Goal: Information Seeking & Learning: Learn about a topic

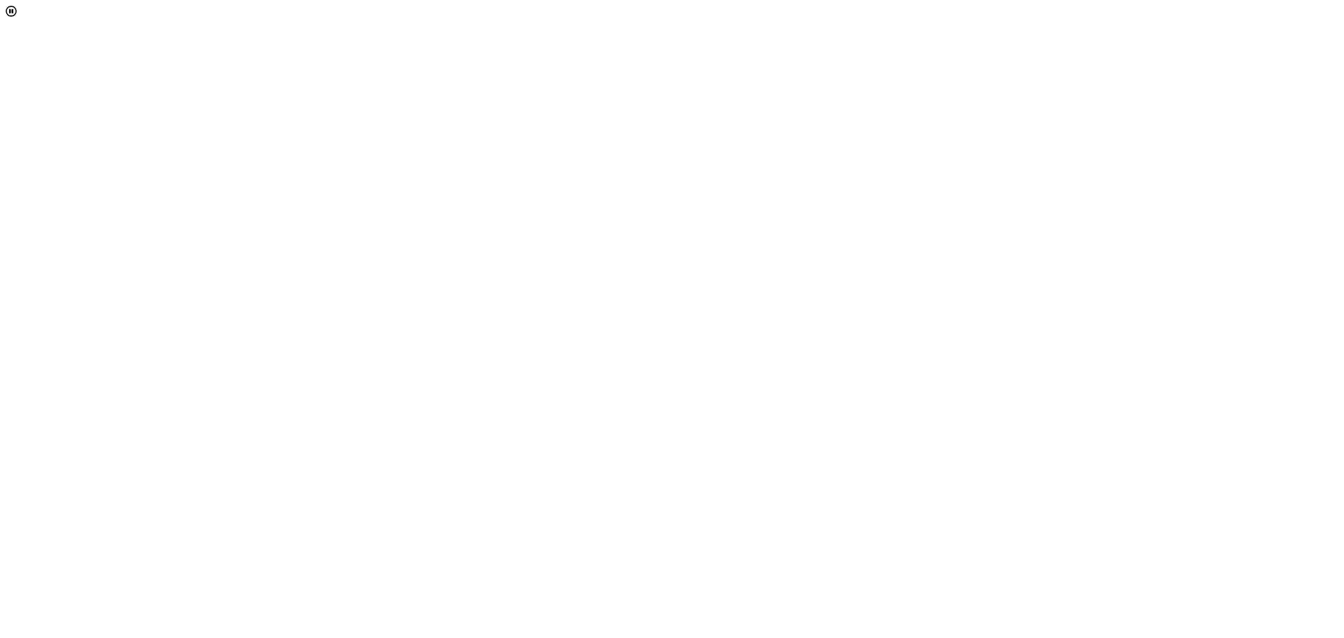
select select "[object Object]"
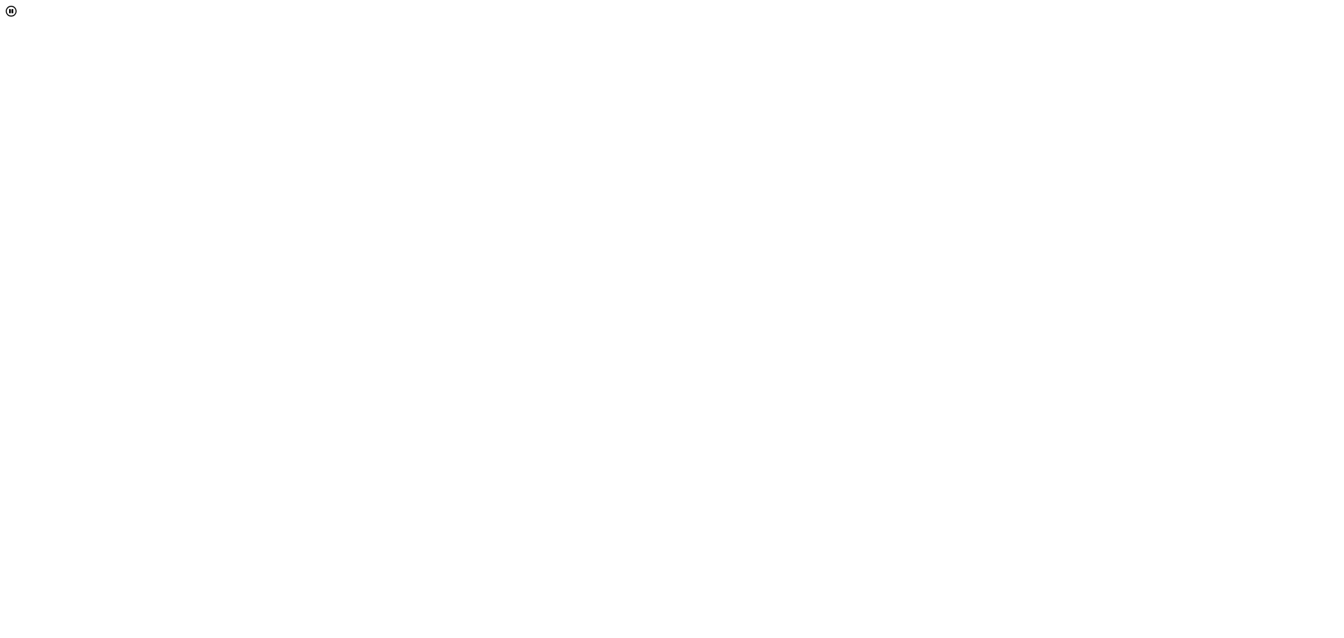
scroll to position [95, 0]
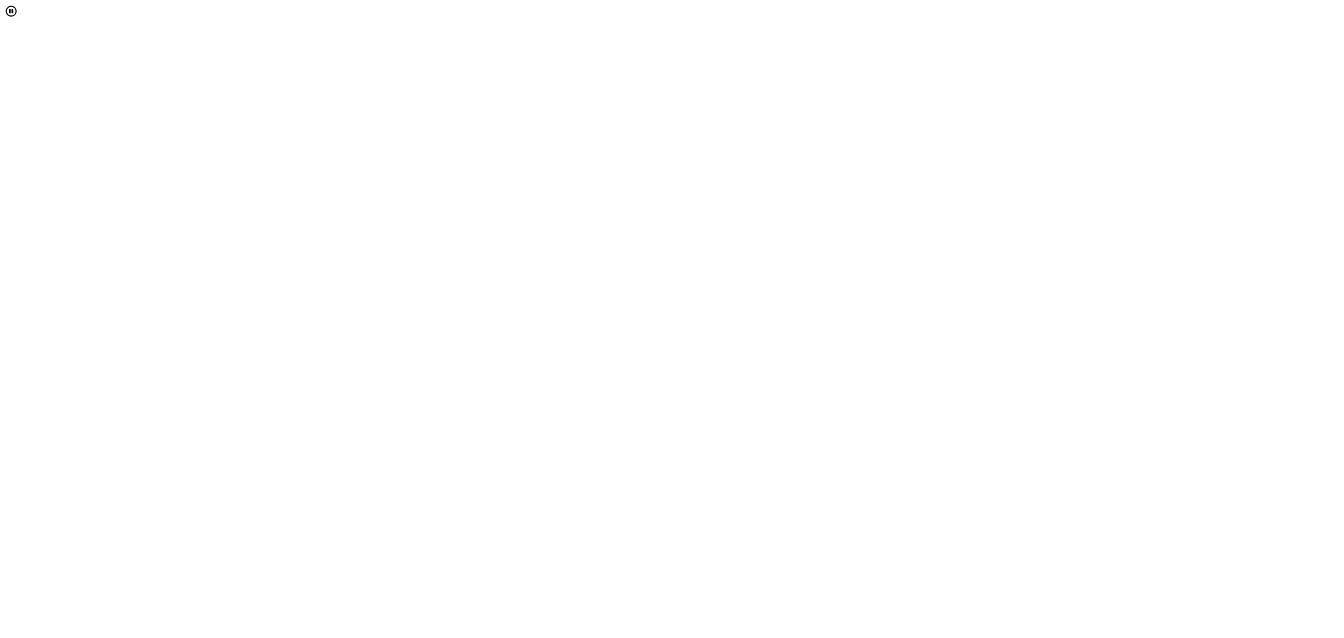
scroll to position [0, 0]
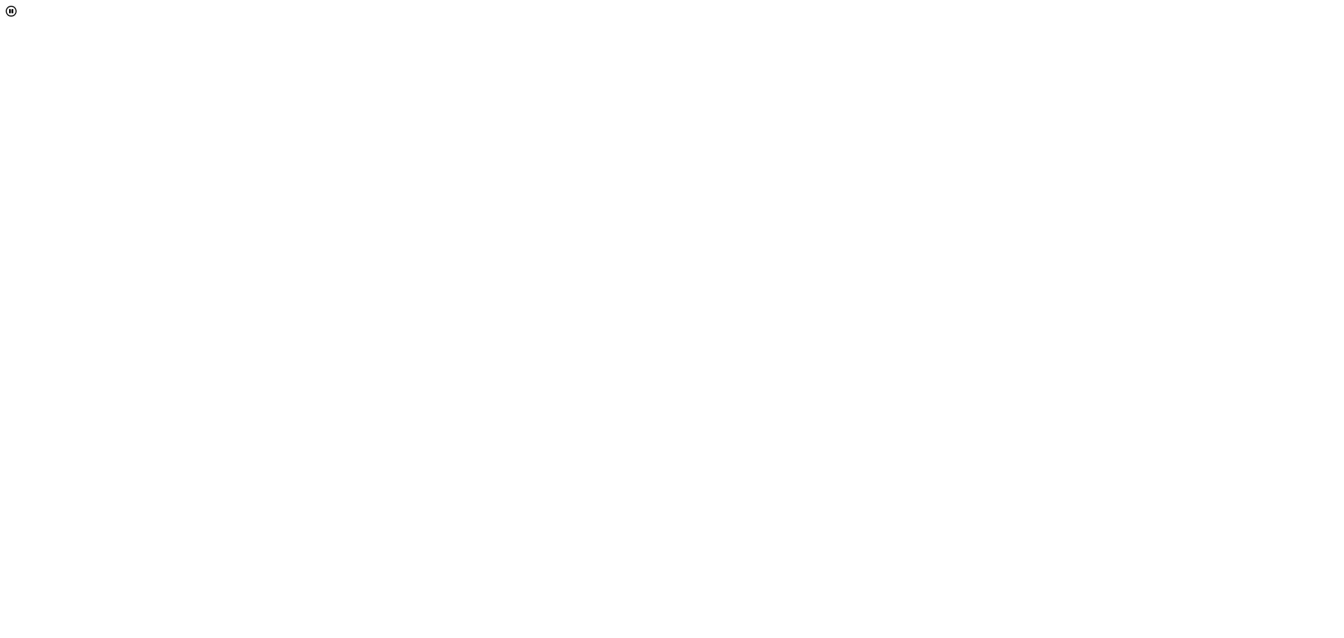
scroll to position [121, 0]
